Goal: Information Seeking & Learning: Learn about a topic

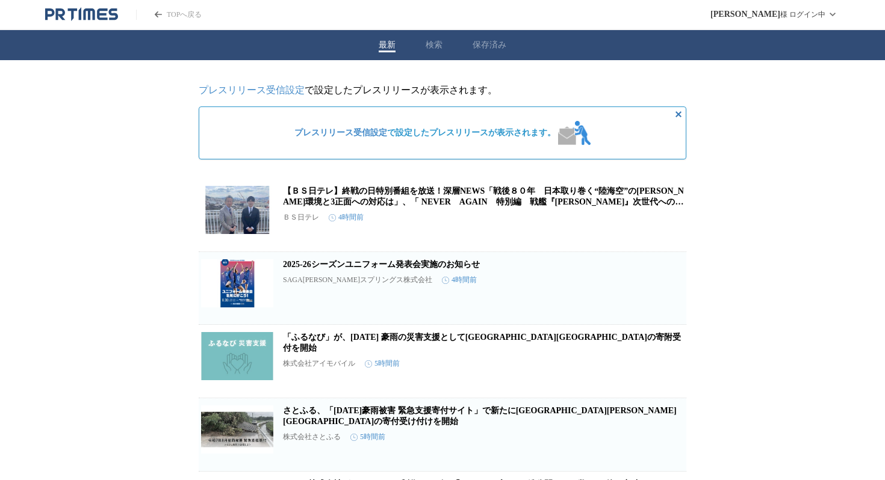
click at [114, 16] on icon "PR TIMESのトップページはこちら" at bounding box center [81, 14] width 73 height 14
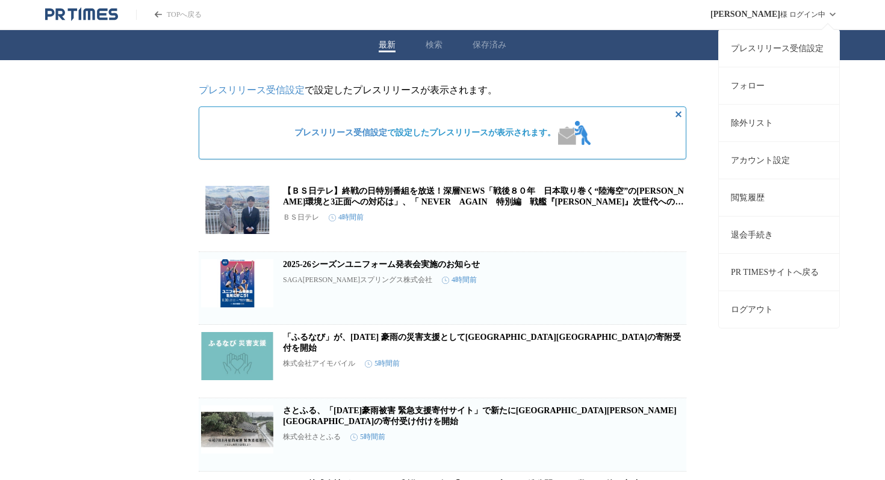
click at [792, 21] on div "[PERSON_NAME] ログイン中 プレスリリース受信設定 フォロー 除外リスト アカウント設定 閲覧履歴 退会手続き PR TIMESサイトへ戻る ログ…" at bounding box center [774, 14] width 129 height 29
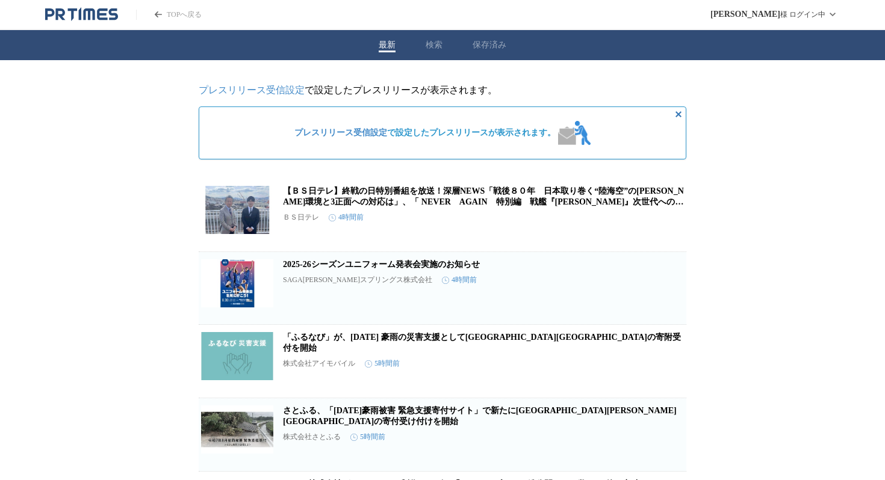
click at [428, 50] on button "検索" at bounding box center [433, 45] width 17 height 11
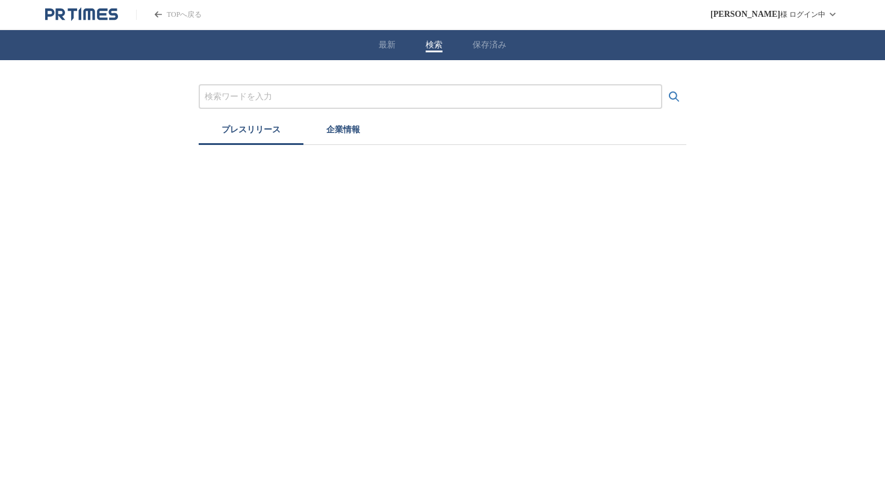
click at [374, 99] on input "プレスリリースおよび企業を検索する" at bounding box center [430, 96] width 451 height 13
paste input "[PERSON_NAME]"
type input "[PERSON_NAME]"
click at [662, 85] on button "検索する" at bounding box center [674, 97] width 24 height 24
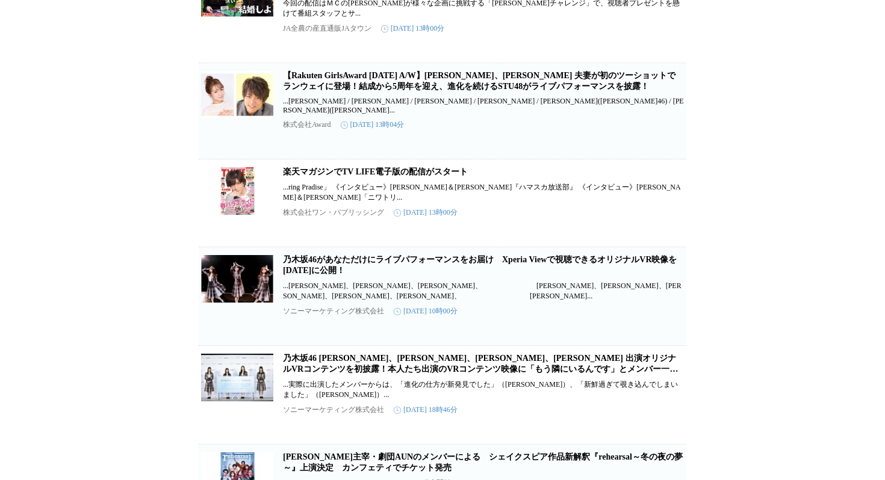
scroll to position [1163, 0]
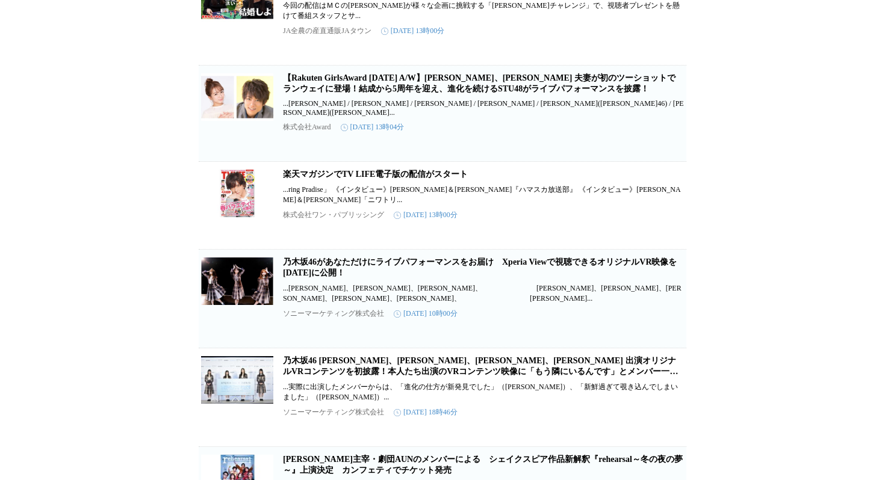
click at [390, 387] on link "乃木坂46 [PERSON_NAME]、[PERSON_NAME]、[PERSON_NAME]、[PERSON_NAME] 出演オリジナルVRコンテンツを初披…" at bounding box center [480, 371] width 395 height 31
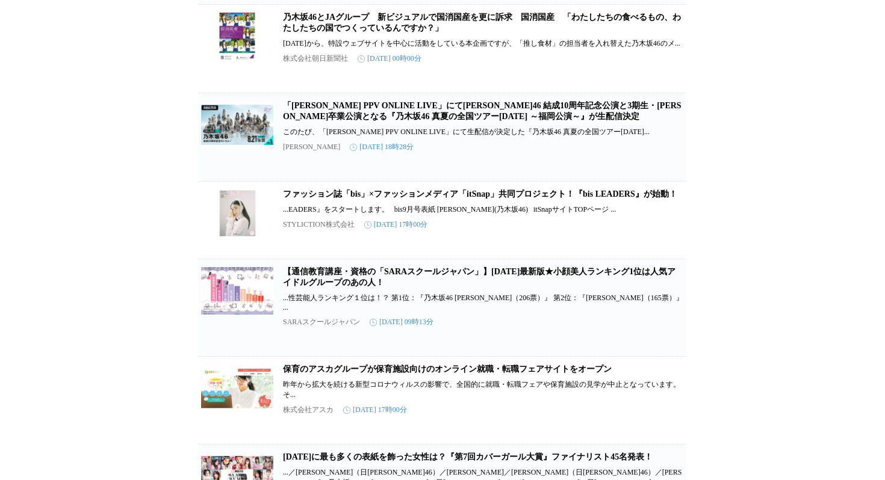
scroll to position [1695, 0]
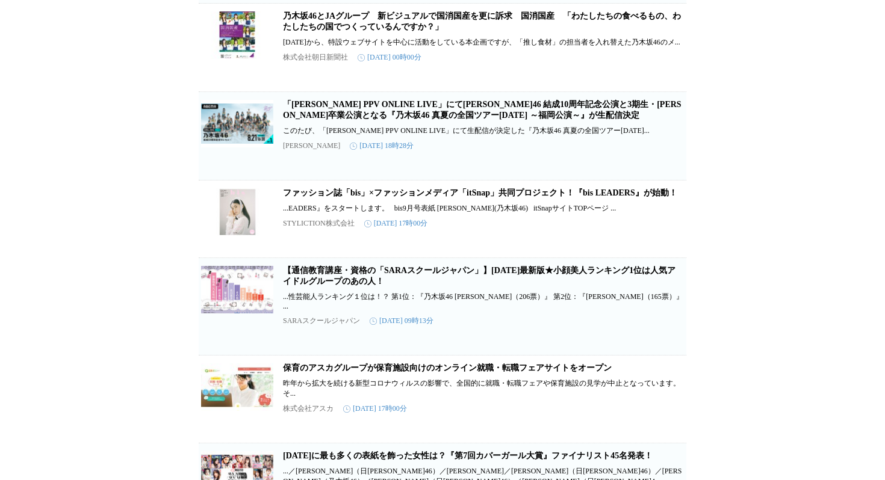
click at [385, 197] on link "ファッション誌「bis」×ファッションメディア「itSnap」共同プロジェクト！『bis LEADERS』が始動！" at bounding box center [480, 192] width 394 height 9
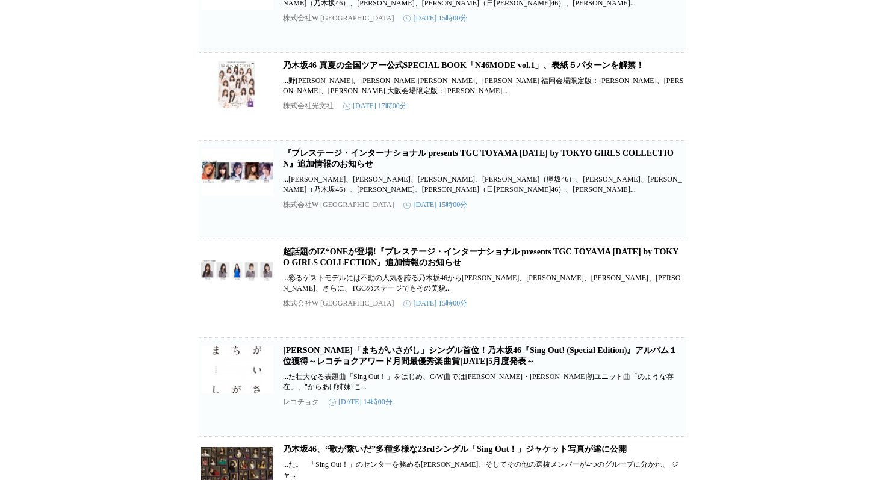
scroll to position [3242, 0]
